Goal: Task Accomplishment & Management: Complete application form

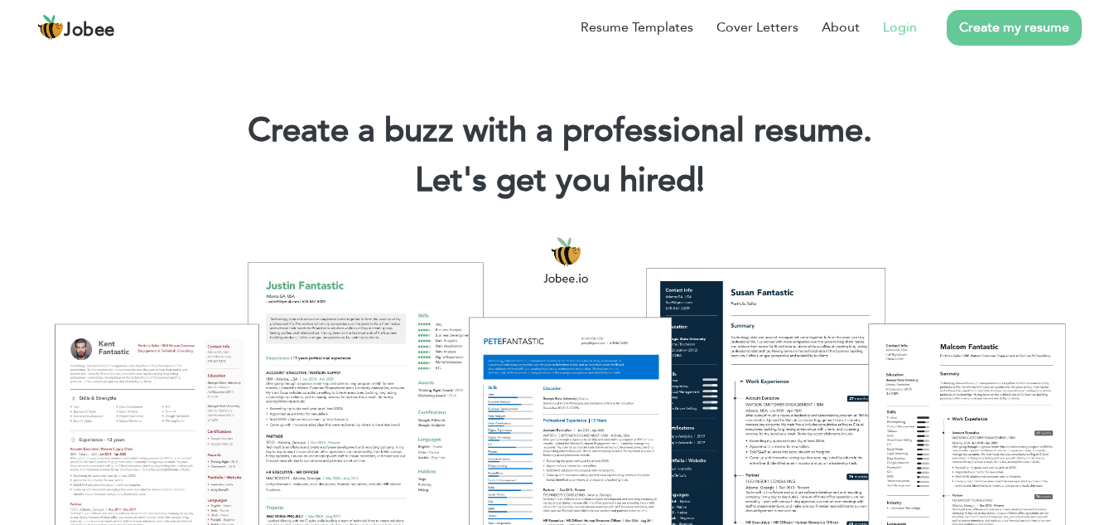
click at [893, 33] on link "Login" at bounding box center [900, 27] width 34 height 20
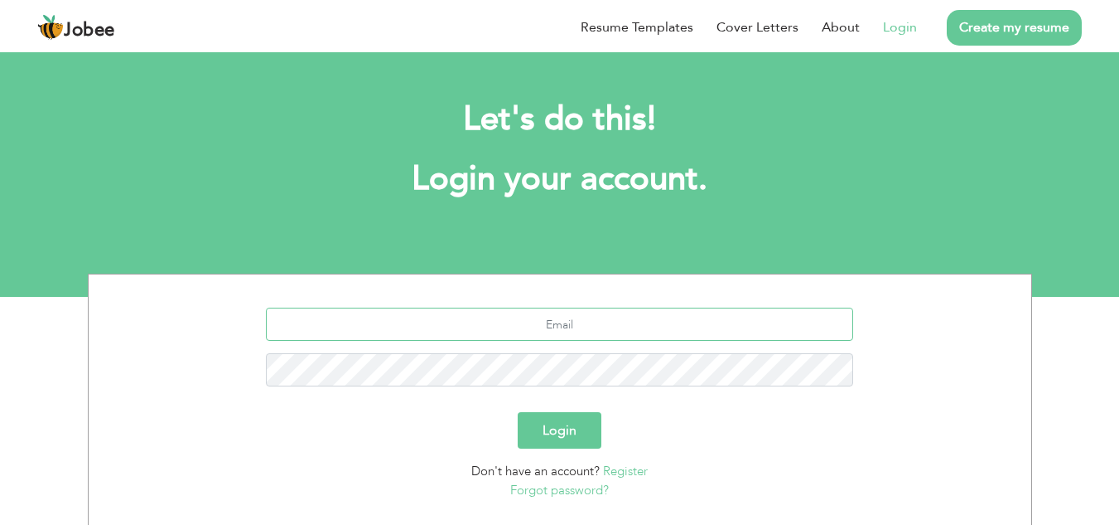
click at [665, 324] on input "text" at bounding box center [560, 323] width 588 height 33
type input "[EMAIL_ADDRESS][DOMAIN_NAME]"
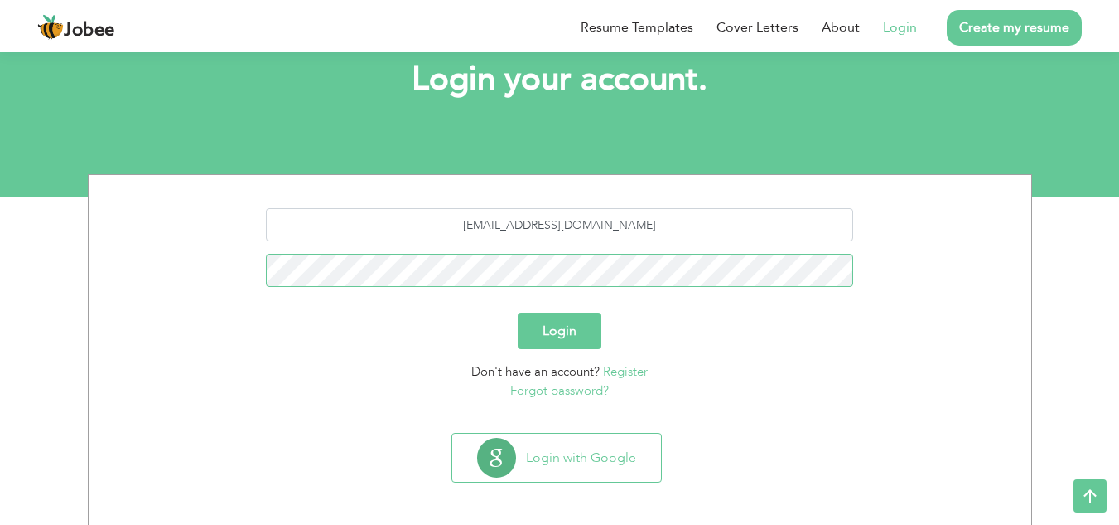
scroll to position [99, 0]
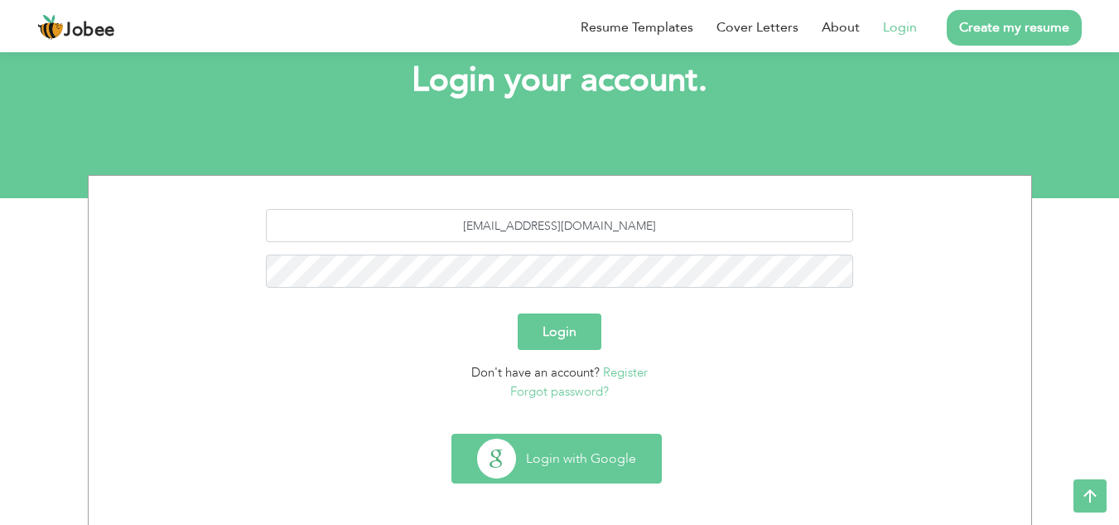
click at [539, 467] on button "Login with Google" at bounding box center [556, 458] width 209 height 48
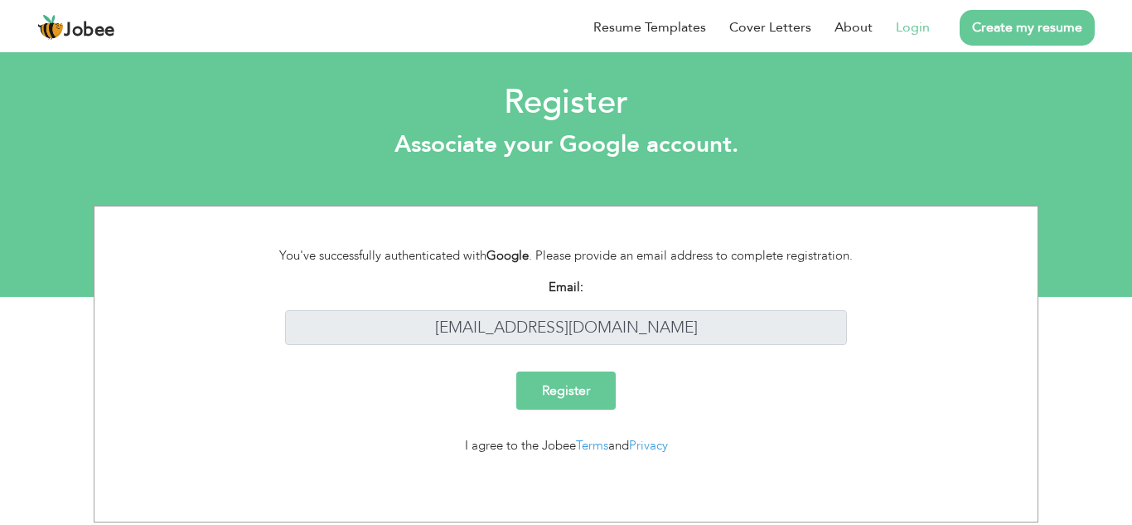
click at [602, 404] on input "Register" at bounding box center [565, 390] width 99 height 38
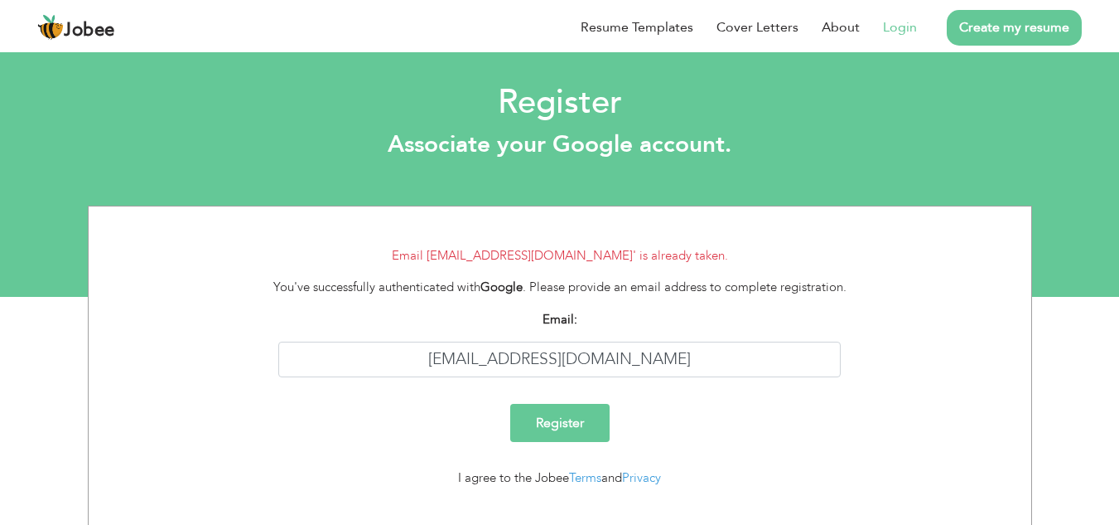
click at [990, 26] on link "Create my resume" at bounding box center [1014, 28] width 135 height 36
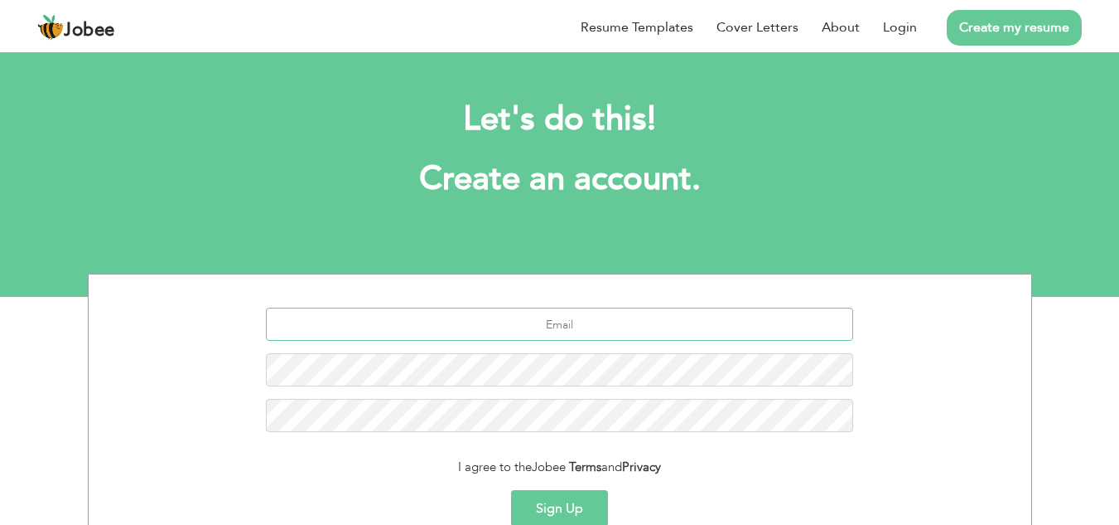
click at [635, 326] on input "text" at bounding box center [560, 323] width 588 height 33
type input "[EMAIL_ADDRESS][DOMAIN_NAME]"
click at [511, 490] on button "Sign Up" at bounding box center [559, 508] width 97 height 36
click at [566, 511] on button "Sign Up" at bounding box center [559, 508] width 97 height 36
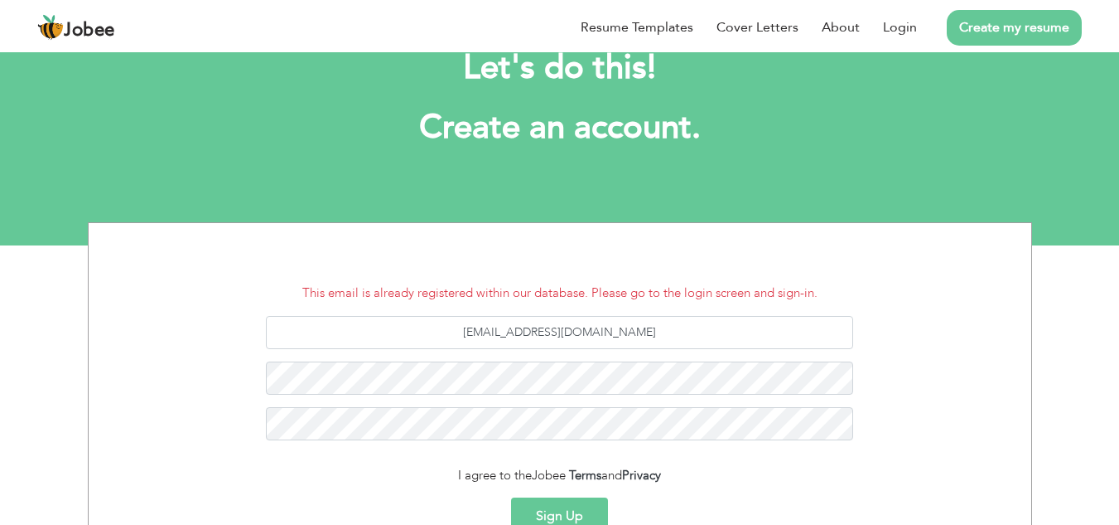
scroll to position [52, 0]
